Goal: Information Seeking & Learning: Find specific fact

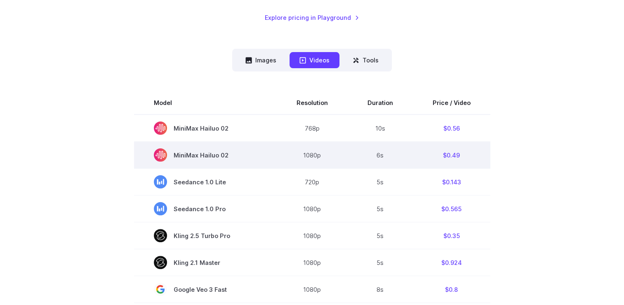
scroll to position [184, 0]
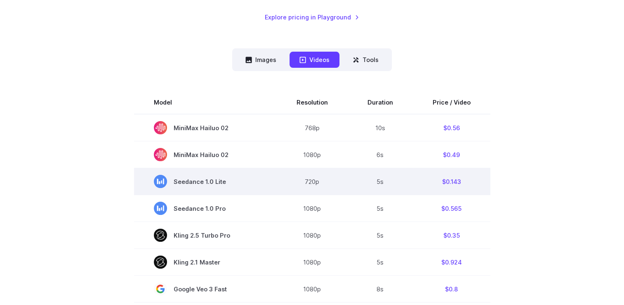
click at [200, 183] on span "Seedance 1.0 Lite" at bounding box center [205, 181] width 103 height 13
click at [454, 183] on td "$0.143" at bounding box center [452, 181] width 78 height 27
click at [171, 177] on span "Seedance 1.0 Lite" at bounding box center [205, 181] width 103 height 13
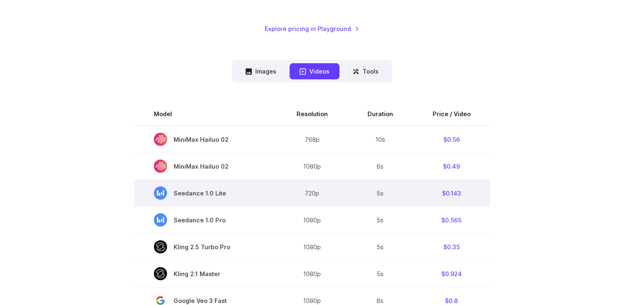
scroll to position [170, 0]
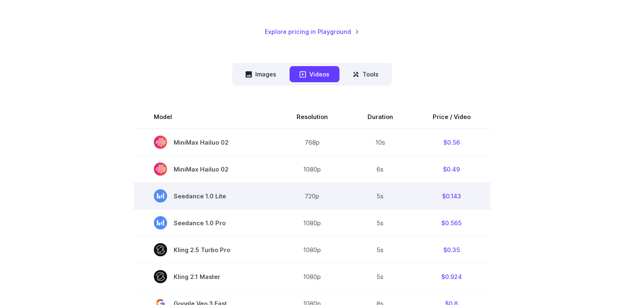
click at [450, 198] on td "$0.143" at bounding box center [452, 195] width 78 height 27
copy td "0.143"
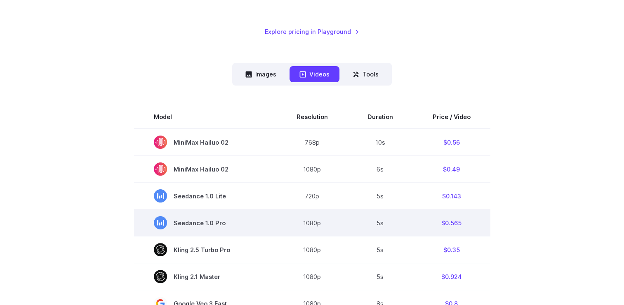
click at [450, 225] on td "$0.565" at bounding box center [452, 222] width 78 height 27
copy td "0.565"
